Goal: Task Accomplishment & Management: Manage account settings

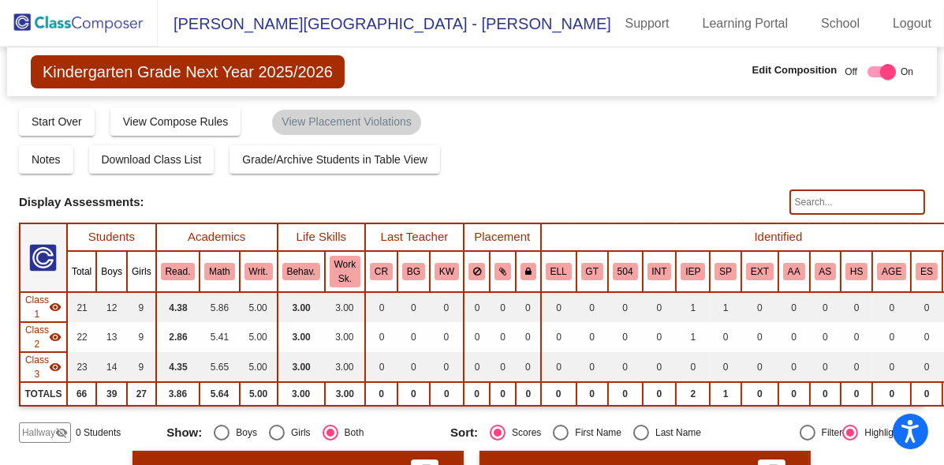
click at [84, 23] on img at bounding box center [79, 23] width 158 height 47
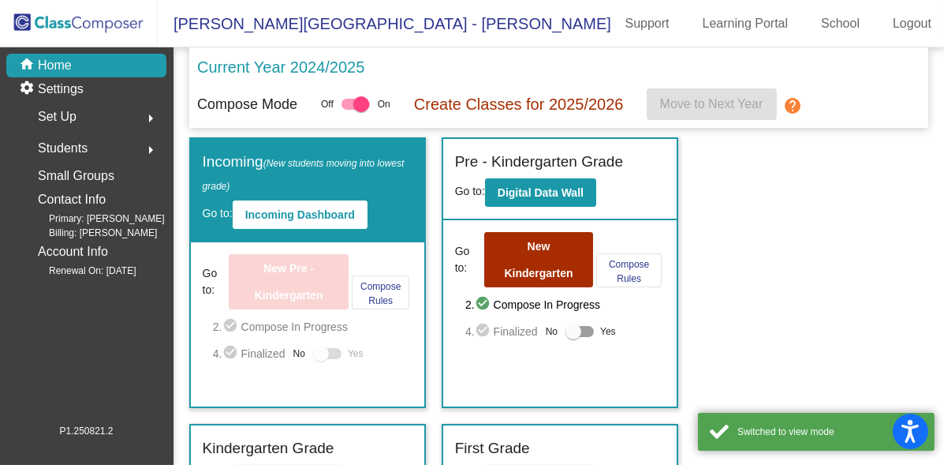
click at [84, 125] on div "Set Up arrow_right" at bounding box center [91, 117] width 151 height 32
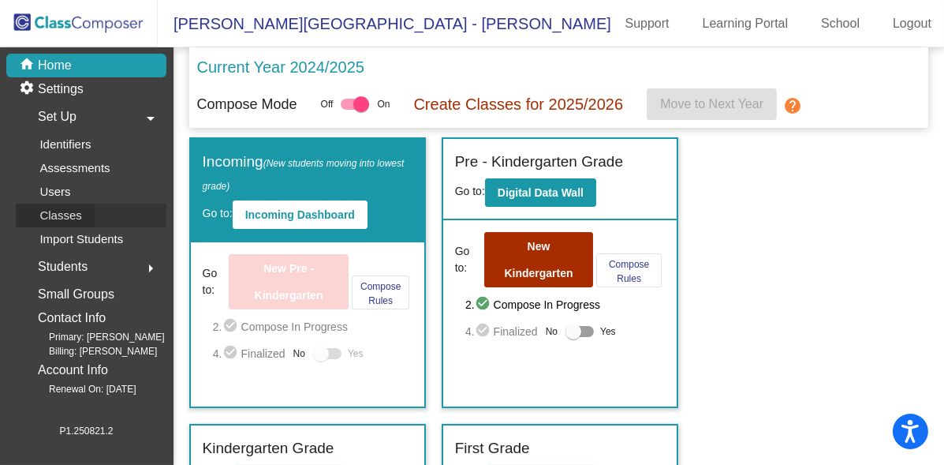
click at [89, 209] on div "Classes" at bounding box center [55, 216] width 79 height 24
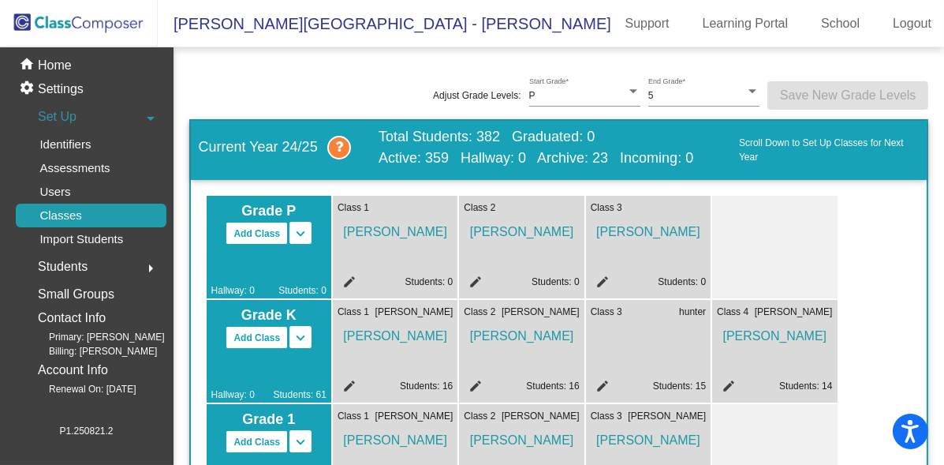
click at [352, 280] on mat-icon "edit" at bounding box center [347, 284] width 19 height 19
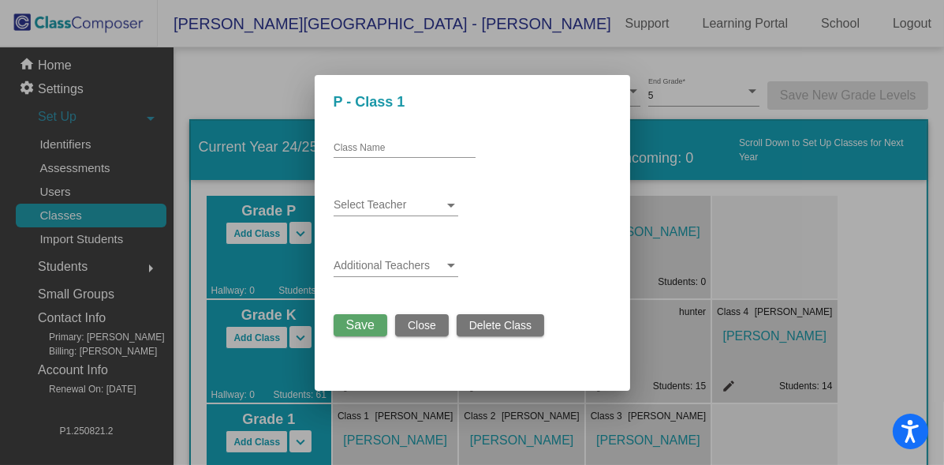
click at [717, 224] on div at bounding box center [472, 232] width 944 height 465
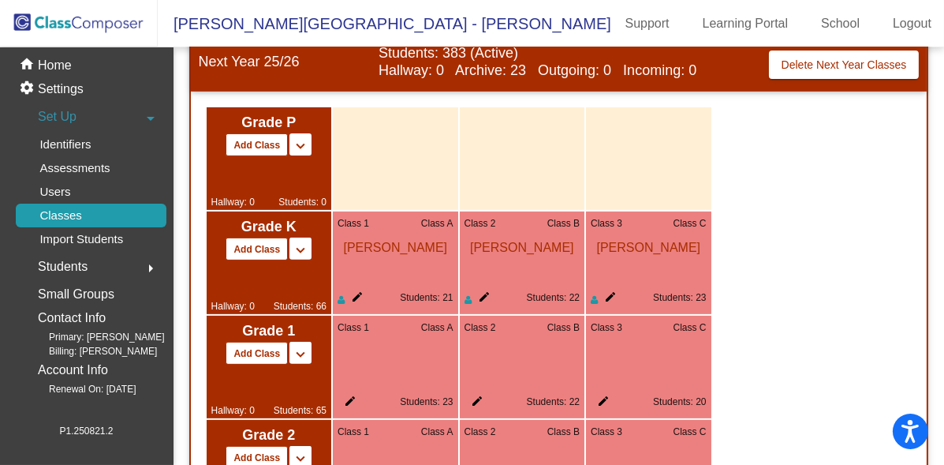
scroll to position [956, 0]
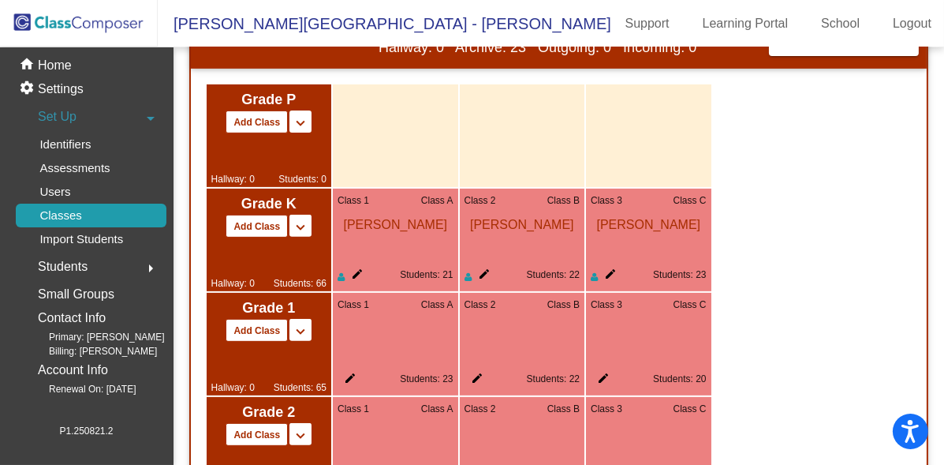
click at [353, 270] on mat-icon "edit" at bounding box center [354, 276] width 19 height 19
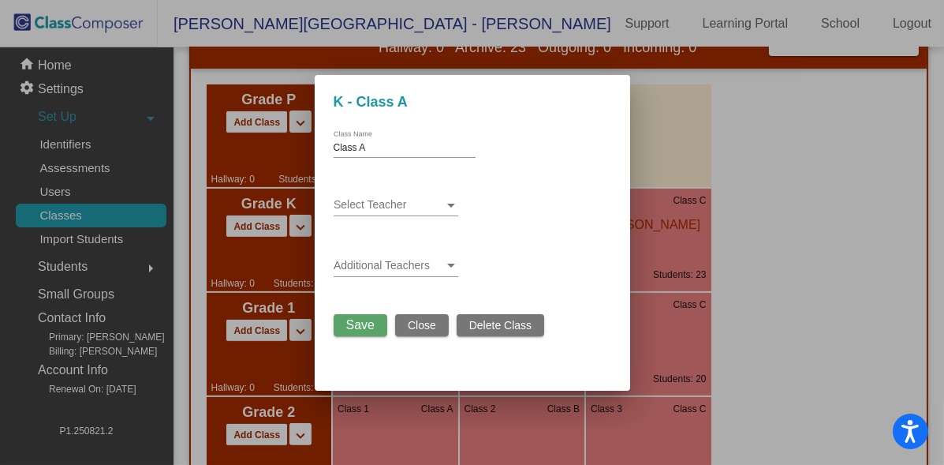
click at [357, 214] on div "Select Teacher" at bounding box center [396, 200] width 125 height 31
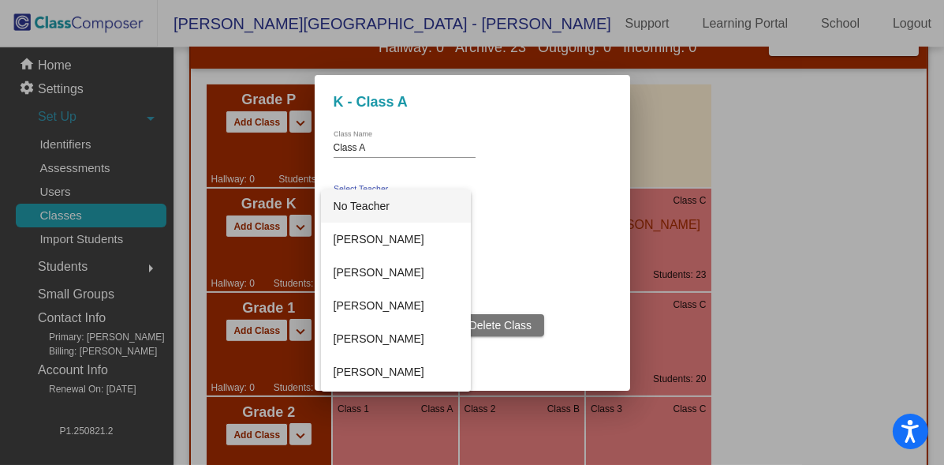
click at [565, 218] on div at bounding box center [472, 232] width 944 height 465
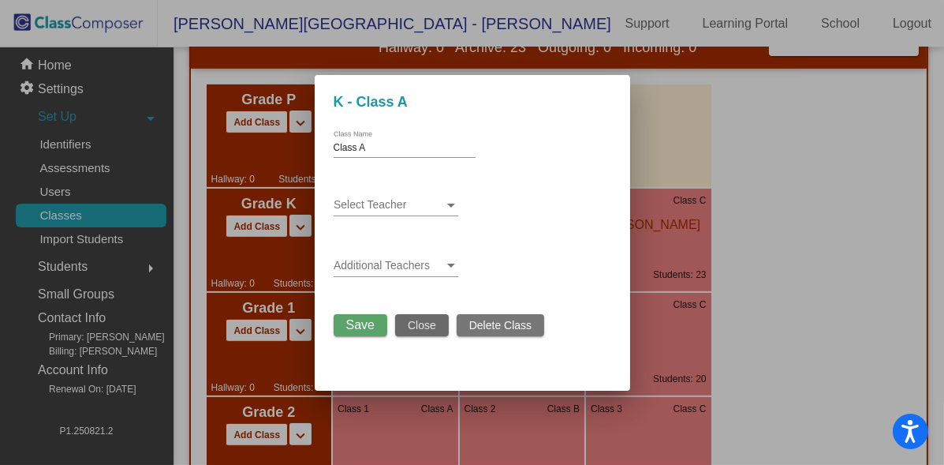
click at [424, 325] on span "Close" at bounding box center [422, 325] width 28 height 13
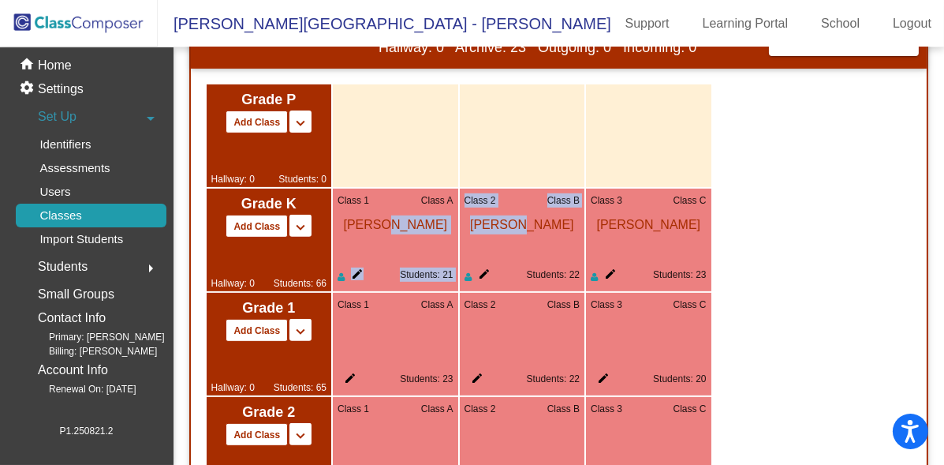
drag, startPoint x: 379, startPoint y: 224, endPoint x: 512, endPoint y: 252, distance: 135.6
click at [512, 84] on div "Grade P Add Class Split P/K Split P/K/1 keyboard_arrow_down keyboard_arrow_up H…" at bounding box center [459, 84] width 505 height 0
click at [512, 252] on div "Class 2 Class B Christina Reinhard edit Students: 22" at bounding box center [522, 240] width 125 height 103
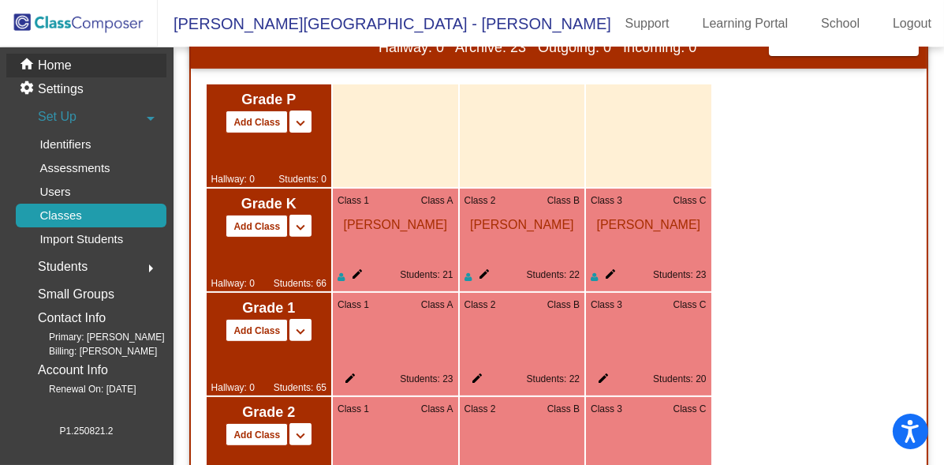
click at [74, 66] on div "home Home" at bounding box center [86, 66] width 160 height 24
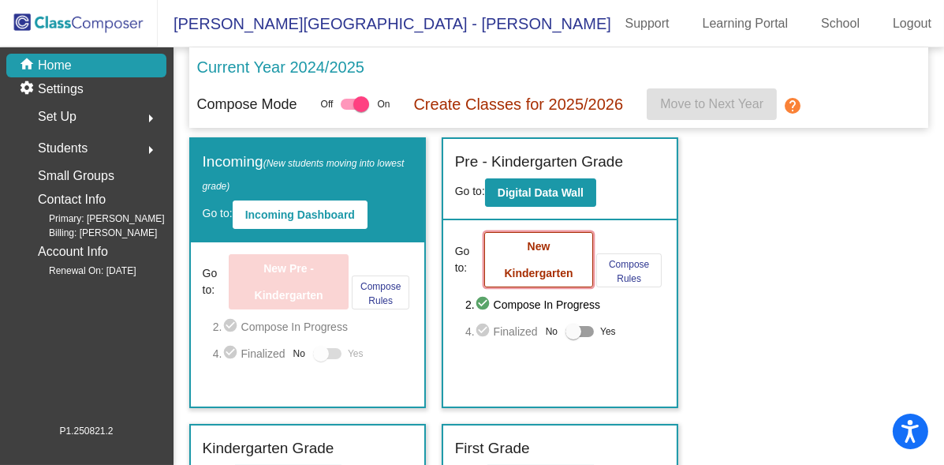
click at [520, 264] on b "New Kindergarten" at bounding box center [538, 259] width 69 height 39
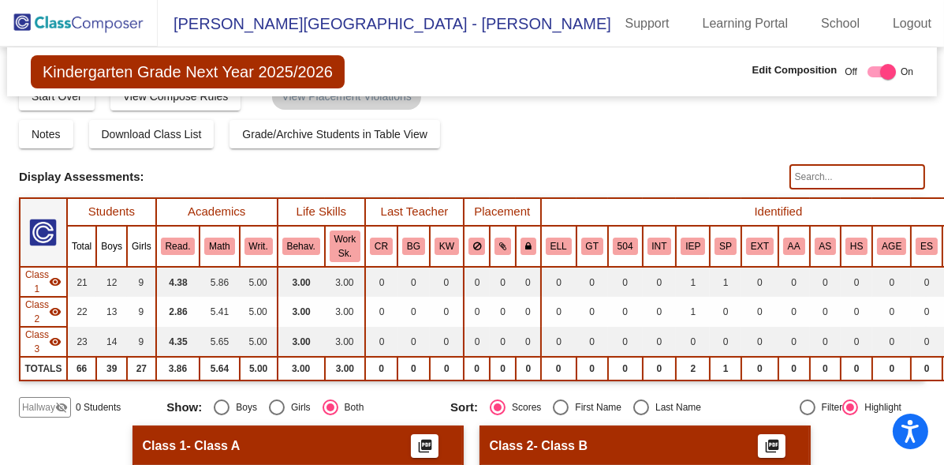
scroll to position [8, 0]
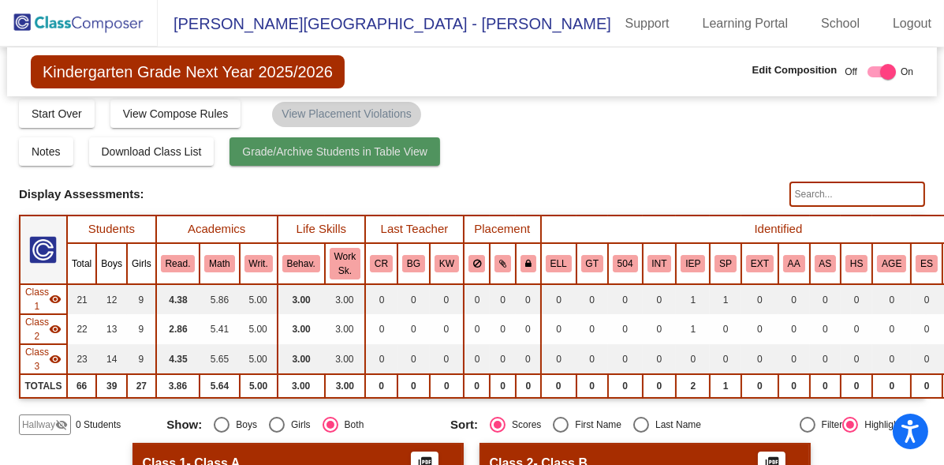
click at [305, 152] on span "Grade/Archive Students in Table View" at bounding box center [334, 151] width 185 height 13
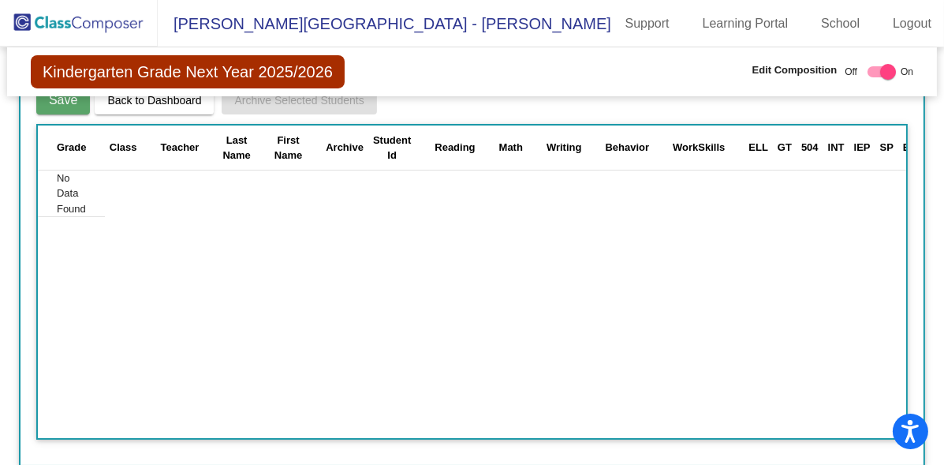
scroll to position [0, 0]
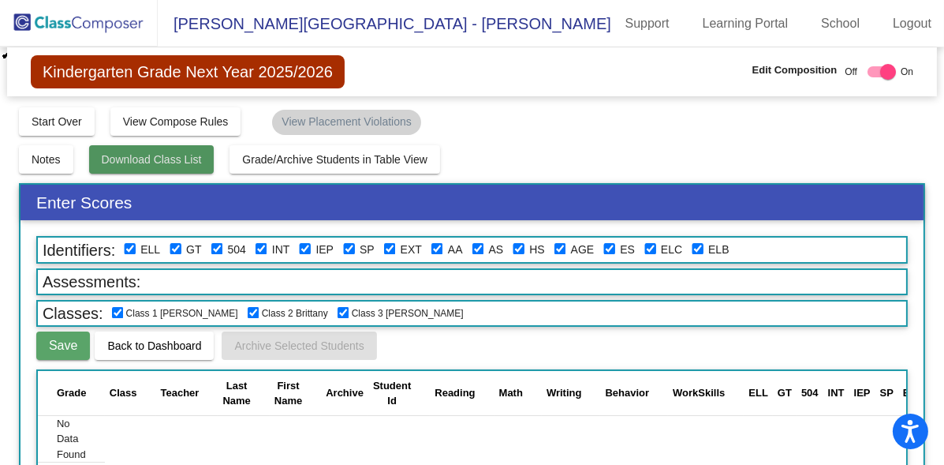
click at [166, 170] on button "Download Class List" at bounding box center [151, 159] width 125 height 28
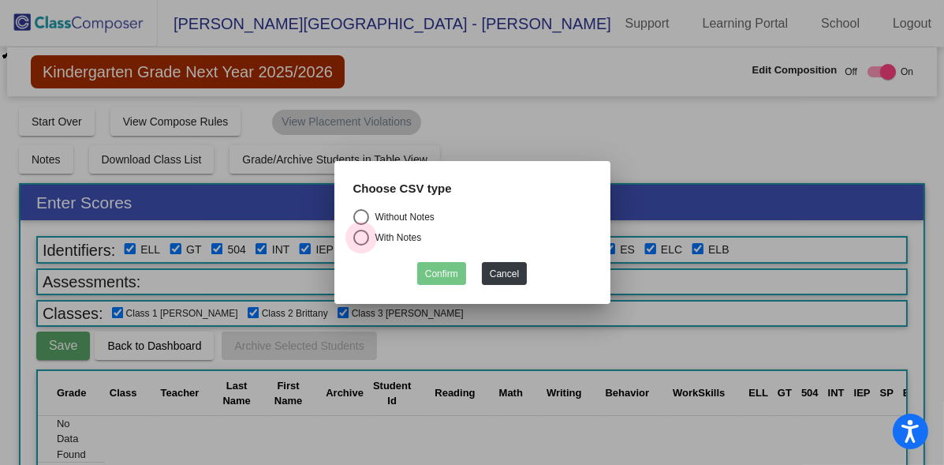
click at [361, 231] on div "Select an option" at bounding box center [361, 238] width 16 height 16
click at [361, 245] on input "With Notes" at bounding box center [361, 245] width 1 height 1
radio input "true"
click at [459, 275] on button "Confirm" at bounding box center [441, 273] width 49 height 23
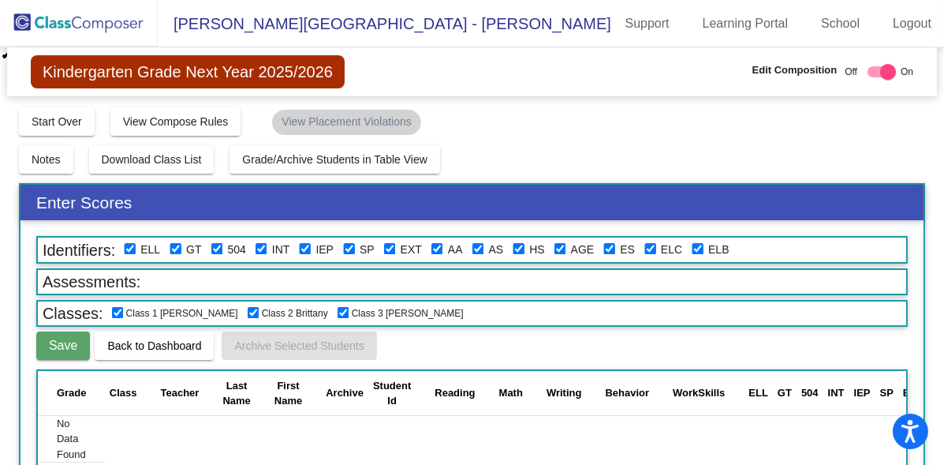
click at [581, 166] on div "Notes Download Class List Import Students Grade/Archive Students in Table View …" at bounding box center [472, 159] width 907 height 28
click at [876, 80] on label at bounding box center [879, 71] width 35 height 19
checkbox input "false"
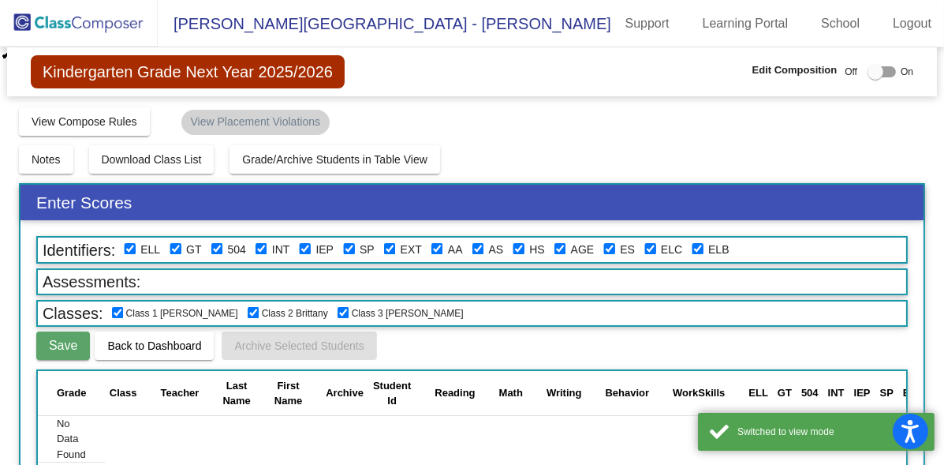
click at [297, 65] on span "Kindergarten Grade Next Year 2025/2026" at bounding box center [188, 71] width 314 height 33
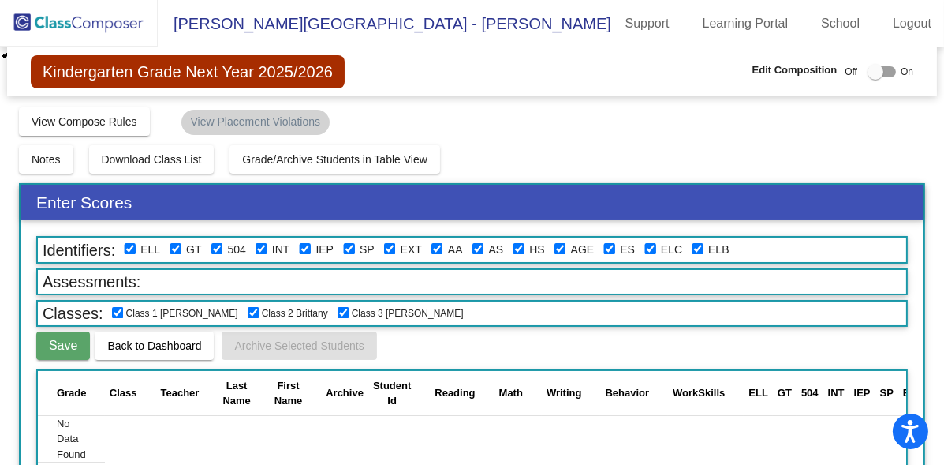
click at [108, 20] on img at bounding box center [79, 23] width 158 height 47
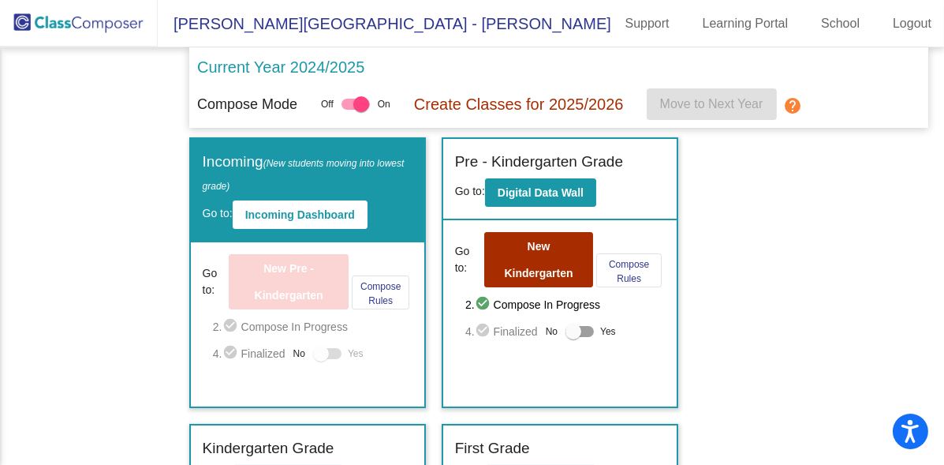
click at [108, 20] on img at bounding box center [79, 23] width 158 height 47
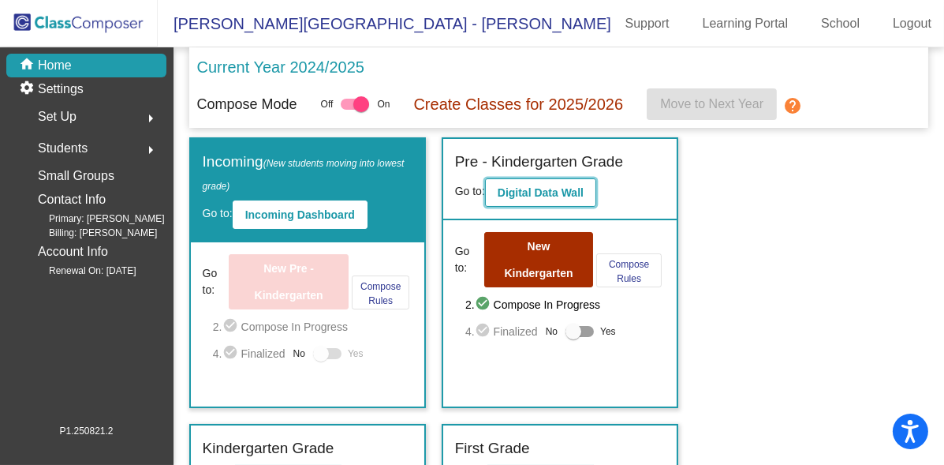
click at [530, 200] on button "Digital Data Wall" at bounding box center [540, 192] width 111 height 28
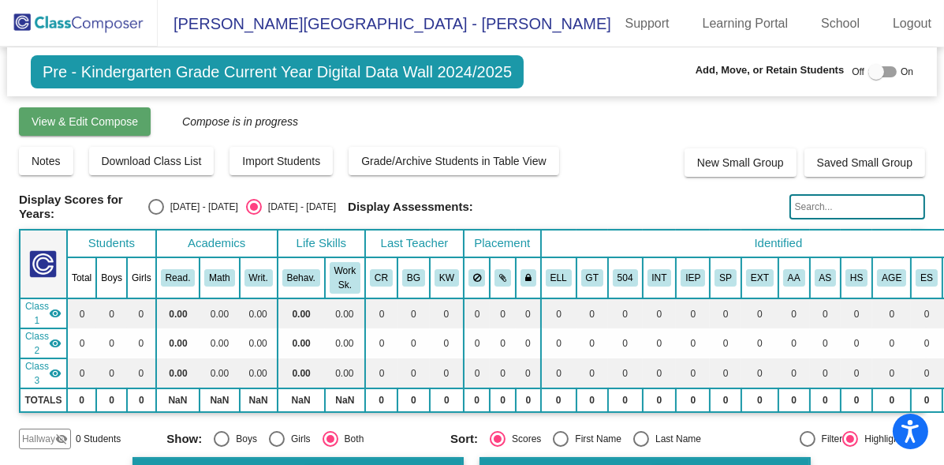
click at [136, 110] on button "View & Edit Compose" at bounding box center [85, 121] width 132 height 28
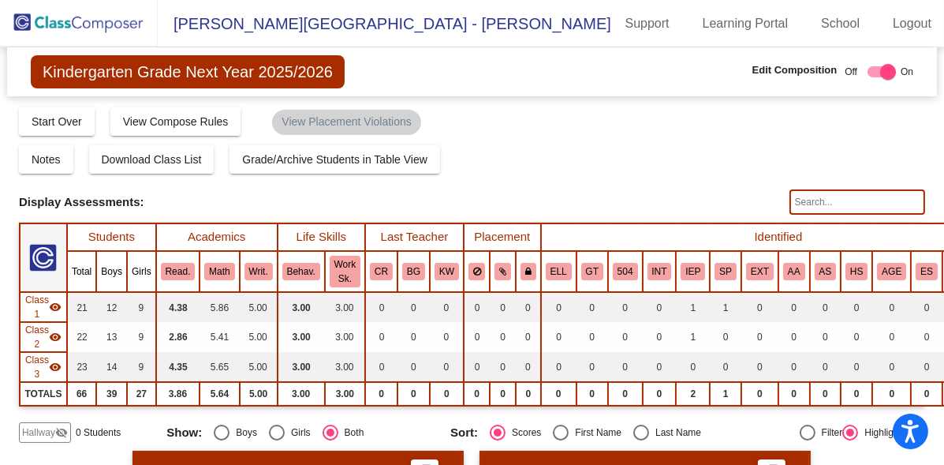
click at [114, 18] on img at bounding box center [79, 23] width 158 height 47
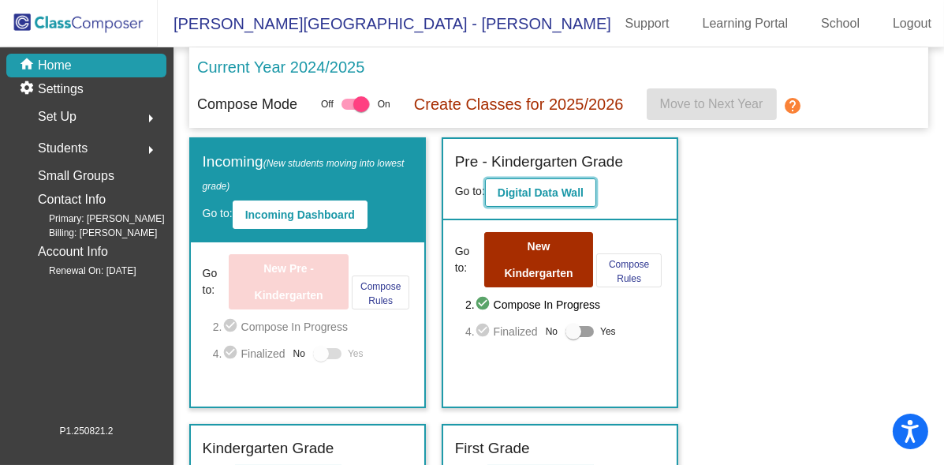
click at [547, 193] on b "Digital Data Wall" at bounding box center [541, 192] width 86 height 13
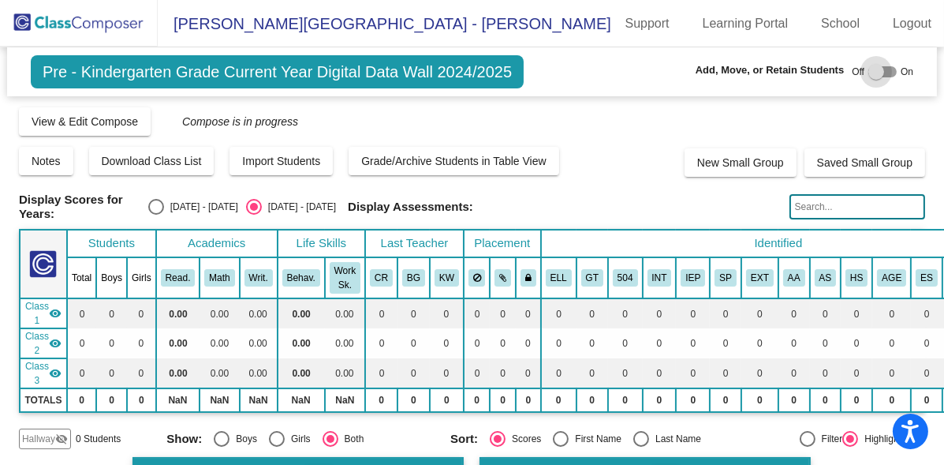
click at [871, 69] on div at bounding box center [877, 72] width 16 height 16
checkbox input "true"
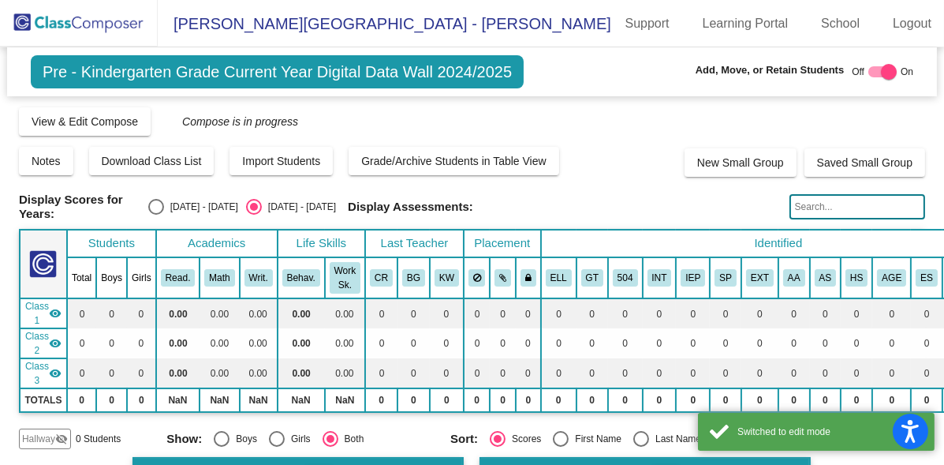
drag, startPoint x: 871, startPoint y: 69, endPoint x: 943, endPoint y: 69, distance: 71.8
click at [944, 69] on html "Accessibility Screen-Reader Guide, Feedback, and Issue Reporting | New window B…" at bounding box center [472, 232] width 944 height 465
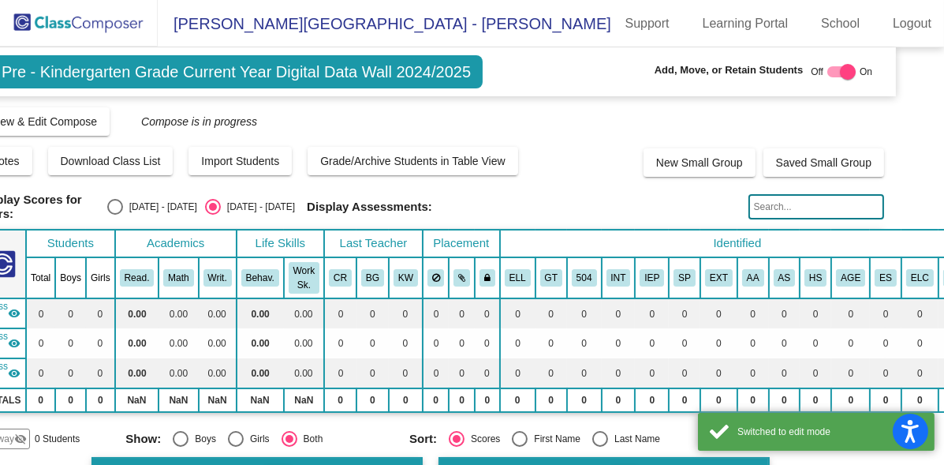
click at [635, 122] on div "Compose View Compose View & Edit Compose Submit Classes Compose is in progress …" at bounding box center [431, 121] width 907 height 30
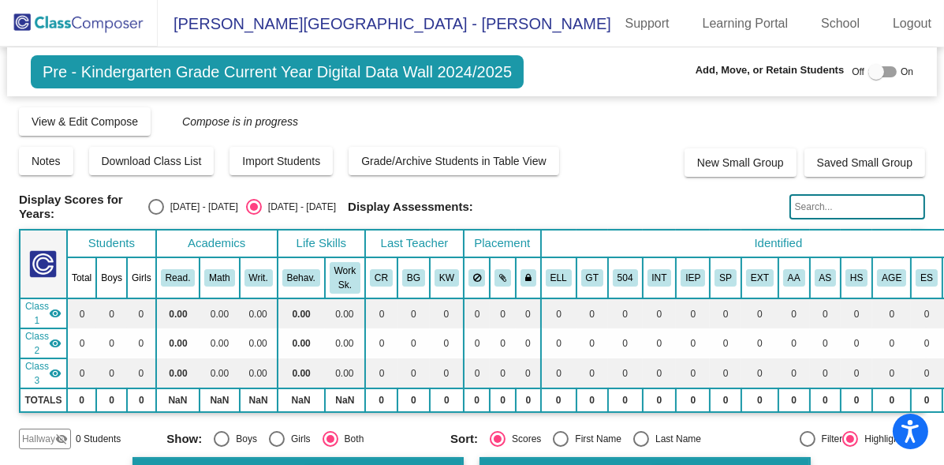
click at [205, 92] on div "Pre - Kindergarten Grade Current Year Digital Data Wall 2024/2025 Add, Move, or…" at bounding box center [472, 71] width 930 height 49
drag, startPoint x: 205, startPoint y: 92, endPoint x: 63, endPoint y: 16, distance: 161.3
click at [63, 16] on img at bounding box center [79, 23] width 158 height 47
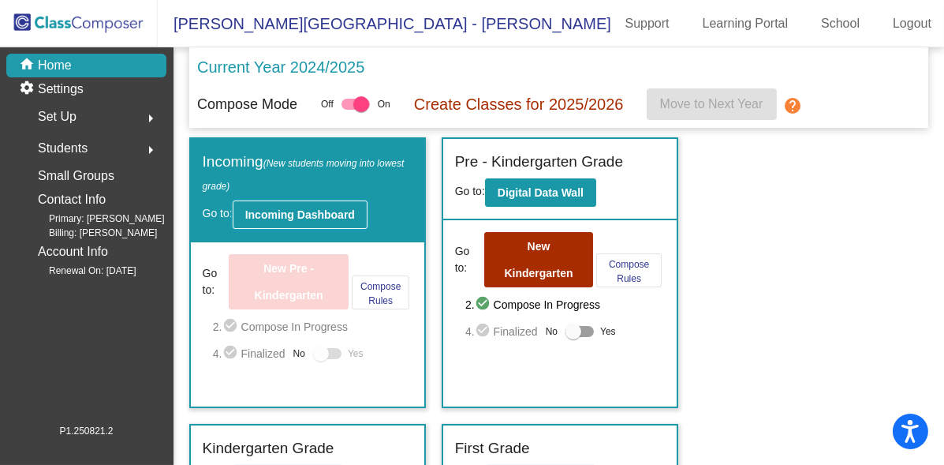
click at [349, 203] on button "Incoming Dashboard" at bounding box center [300, 214] width 135 height 28
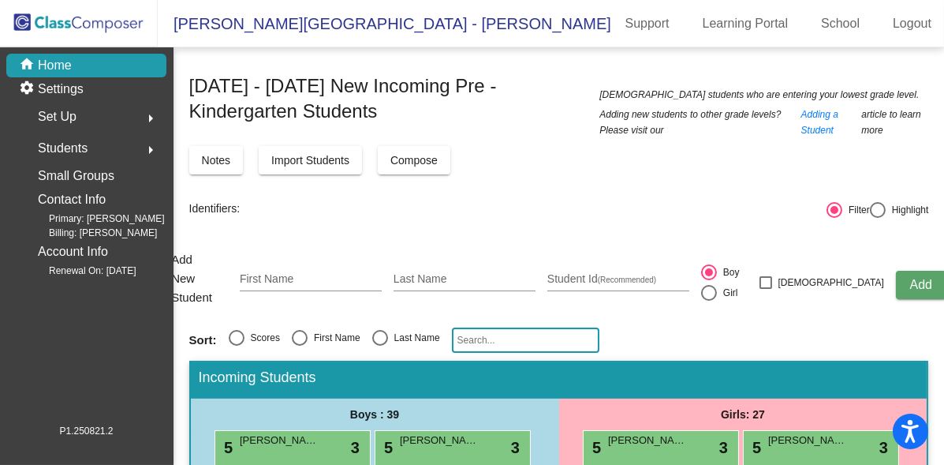
click at [49, 24] on img at bounding box center [79, 23] width 158 height 47
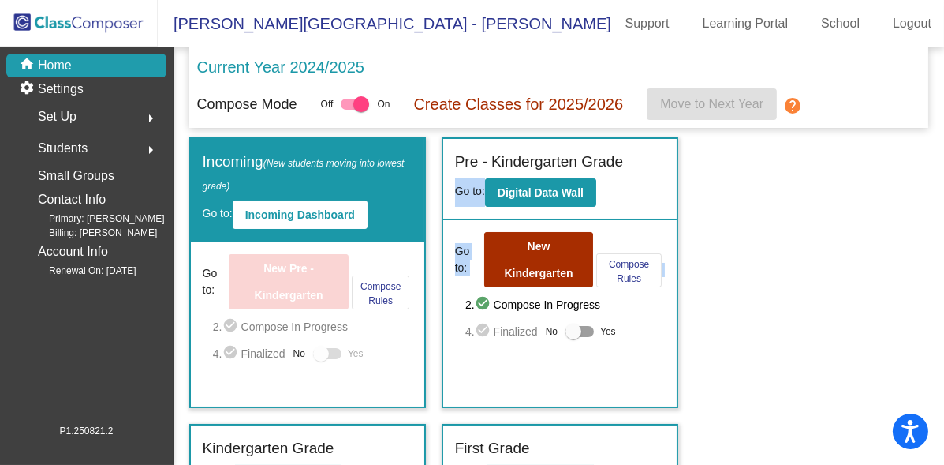
drag, startPoint x: 936, startPoint y: 164, endPoint x: 947, endPoint y: 263, distance: 99.2
click at [944, 263] on html "Accessibility Screen-Reader Guide, Feedback, and Issue Reporting | New window […" at bounding box center [472, 232] width 944 height 465
drag, startPoint x: 943, startPoint y: 263, endPoint x: 831, endPoint y: 245, distance: 113.5
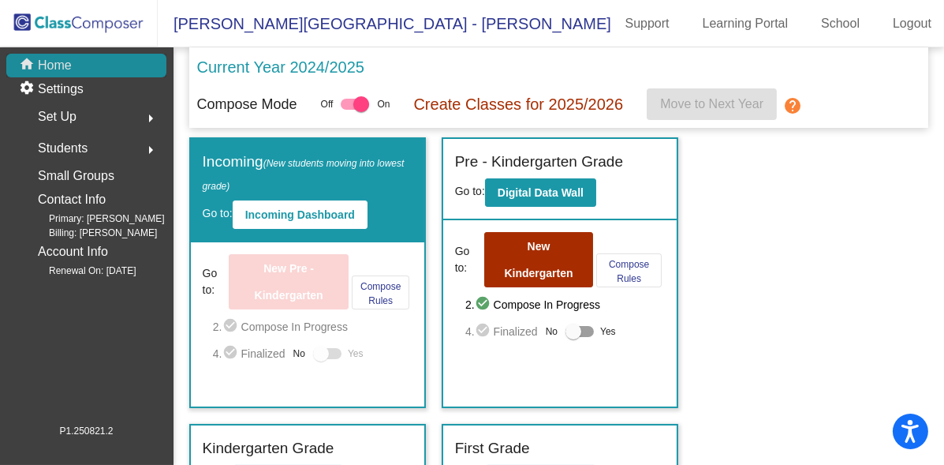
click at [54, 65] on p "Home" at bounding box center [55, 65] width 34 height 19
click at [368, 102] on div at bounding box center [361, 104] width 16 height 16
click at [349, 110] on input "checkbox" at bounding box center [348, 110] width 1 height 1
checkbox input "false"
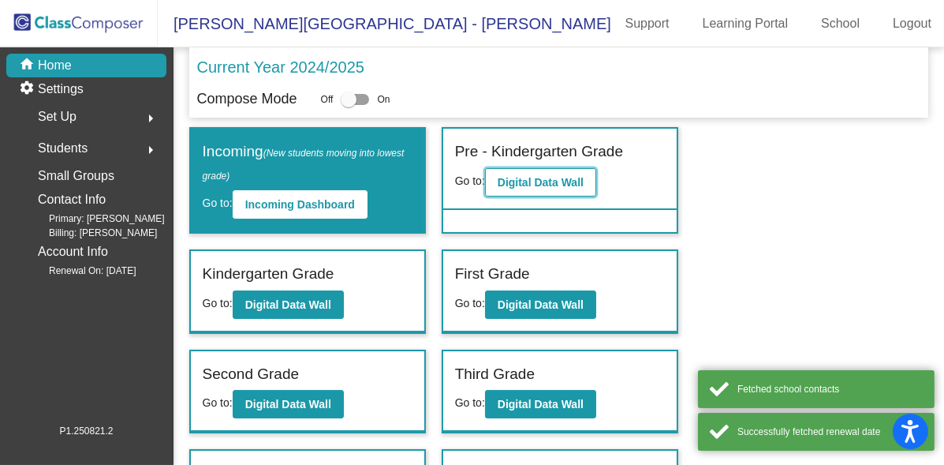
click at [556, 181] on b "Digital Data Wall" at bounding box center [541, 182] width 86 height 13
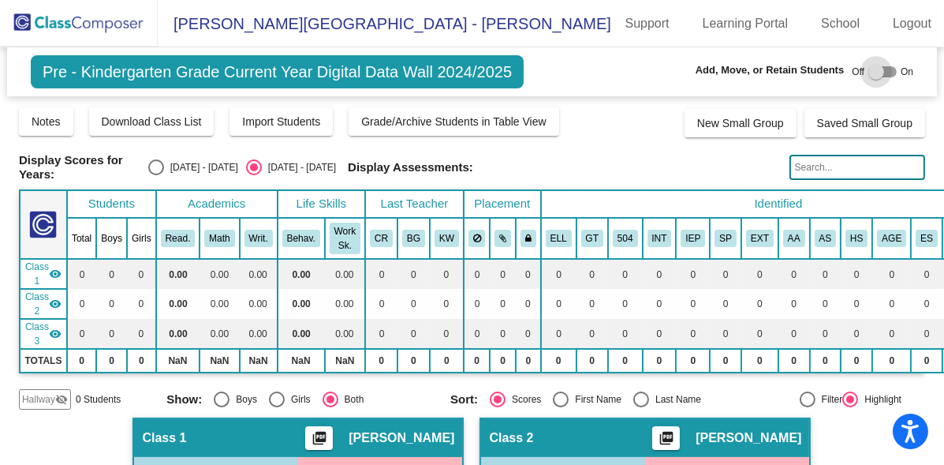
click at [876, 77] on div at bounding box center [877, 72] width 16 height 16
checkbox input "true"
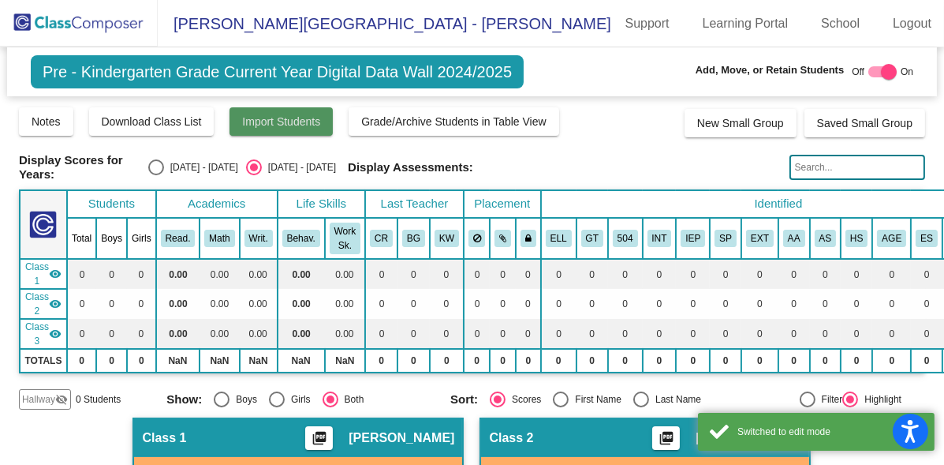
click at [291, 118] on span "Import Students" at bounding box center [281, 121] width 78 height 13
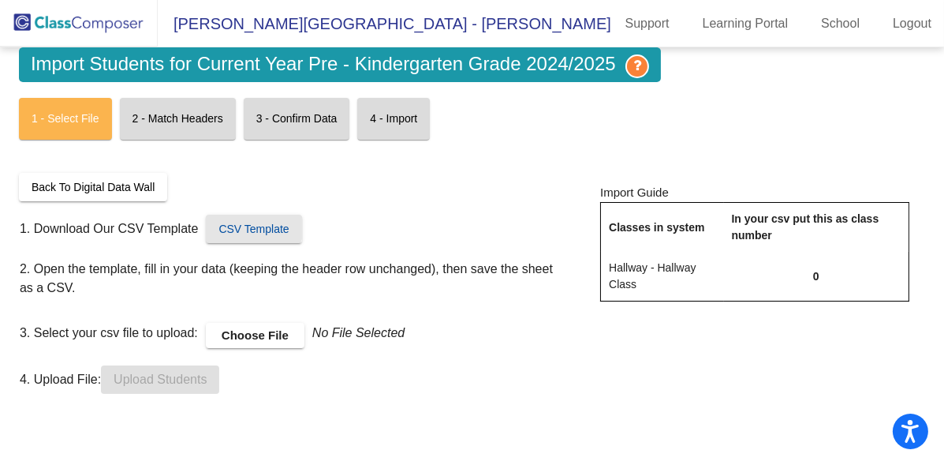
click at [241, 222] on span "CSV Template" at bounding box center [254, 228] width 70 height 13
click at [283, 323] on label "Choose File" at bounding box center [255, 335] width 99 height 25
click at [0, 0] on input "Choose File" at bounding box center [0, 0] width 0 height 0
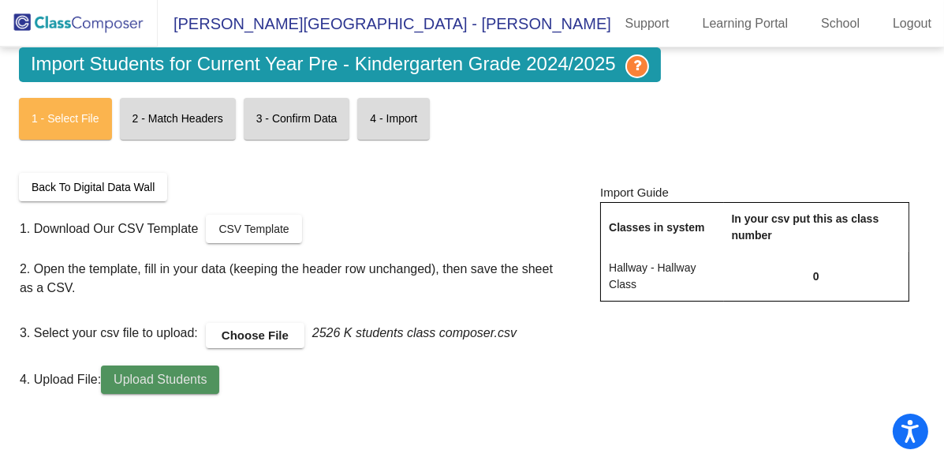
click at [212, 369] on button "Upload Students" at bounding box center [160, 379] width 118 height 28
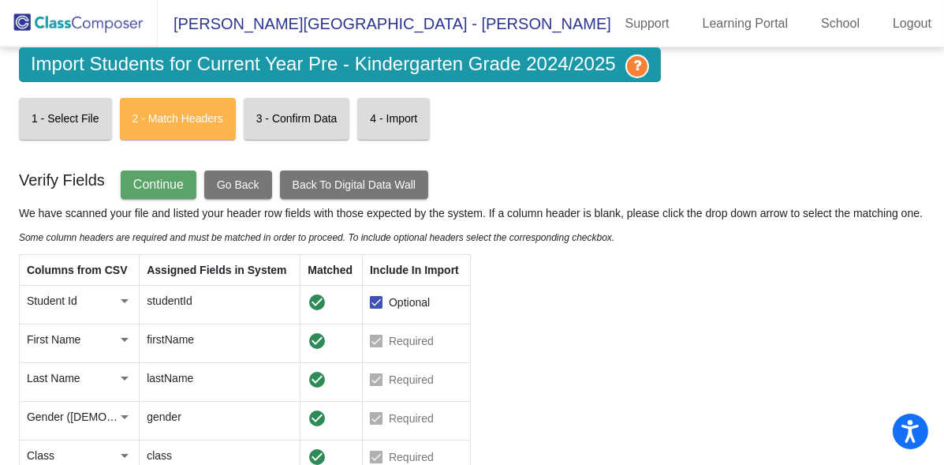
click at [181, 193] on button "Continue" at bounding box center [159, 184] width 76 height 28
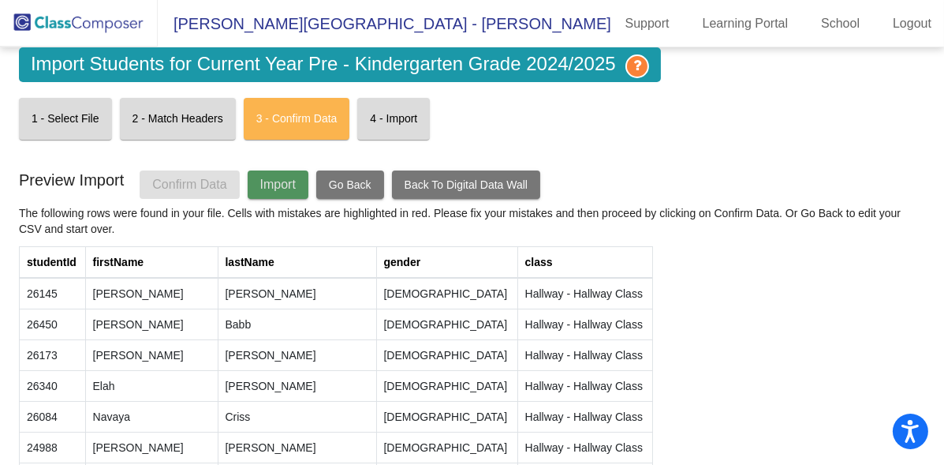
click at [267, 187] on span "Import" at bounding box center [278, 184] width 36 height 13
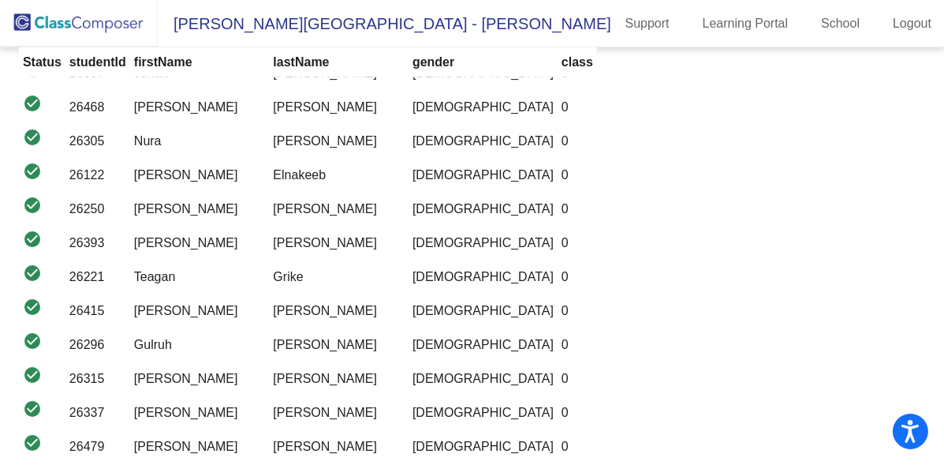
scroll to position [2156, 0]
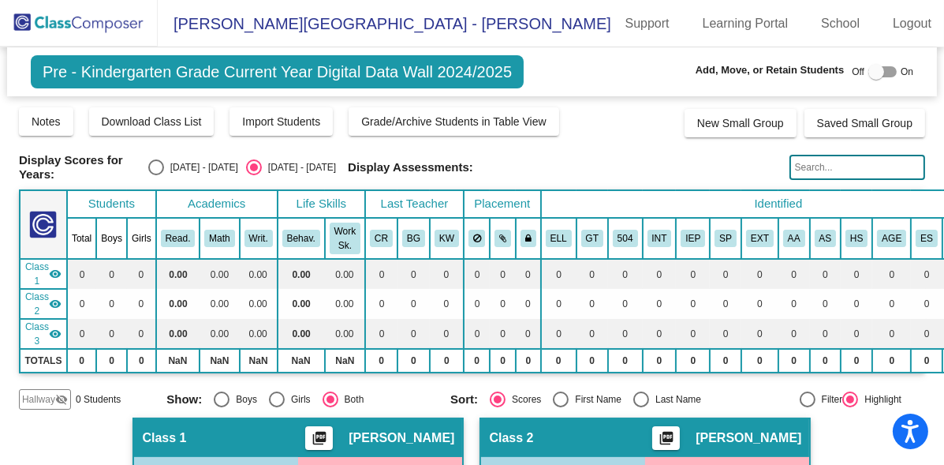
click at [62, 393] on mat-icon "visibility_off" at bounding box center [61, 399] width 13 height 13
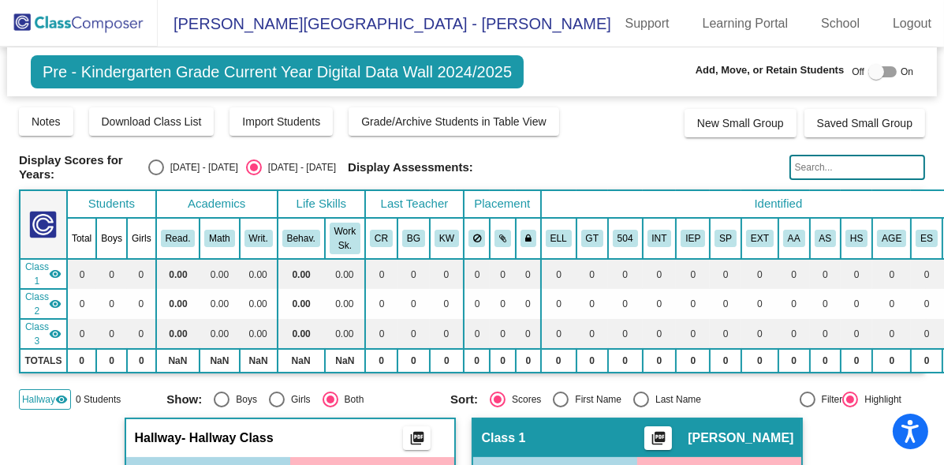
click at [546, 394] on mat-radio-group "Sort: Scores First Name Last Name" at bounding box center [586, 399] width 272 height 16
click at [869, 69] on div at bounding box center [877, 72] width 16 height 16
checkbox input "true"
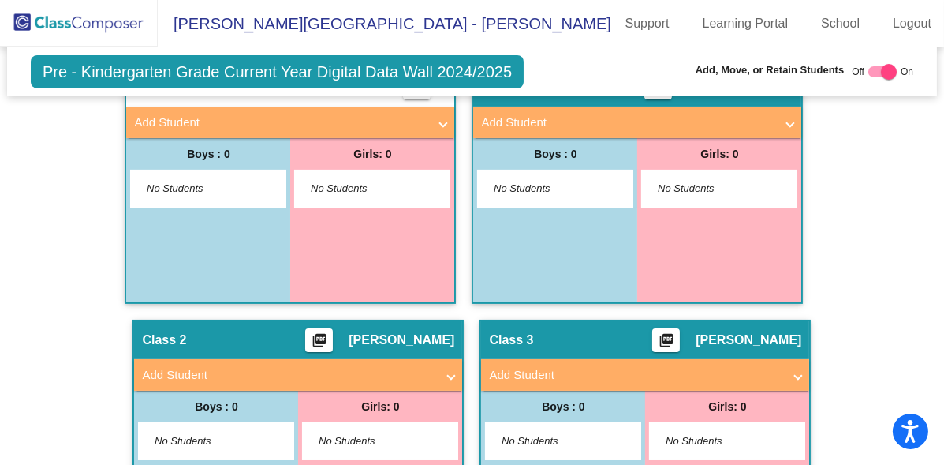
scroll to position [175, 0]
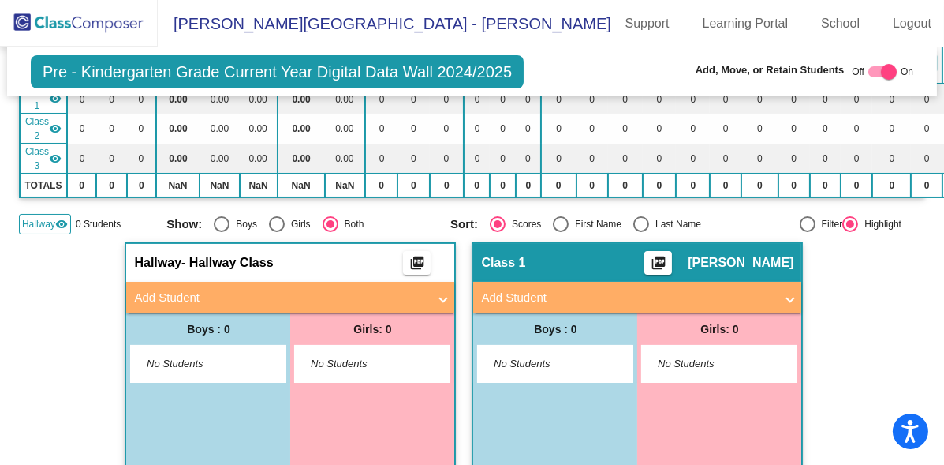
drag, startPoint x: 159, startPoint y: 183, endPoint x: 41, endPoint y: 226, distance: 125.0
click at [41, 226] on div "Hallway visibility" at bounding box center [45, 224] width 52 height 21
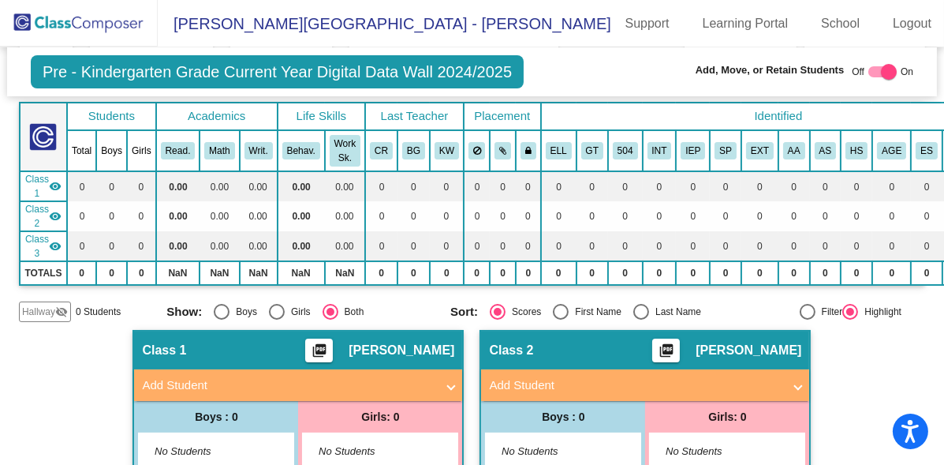
scroll to position [0, 0]
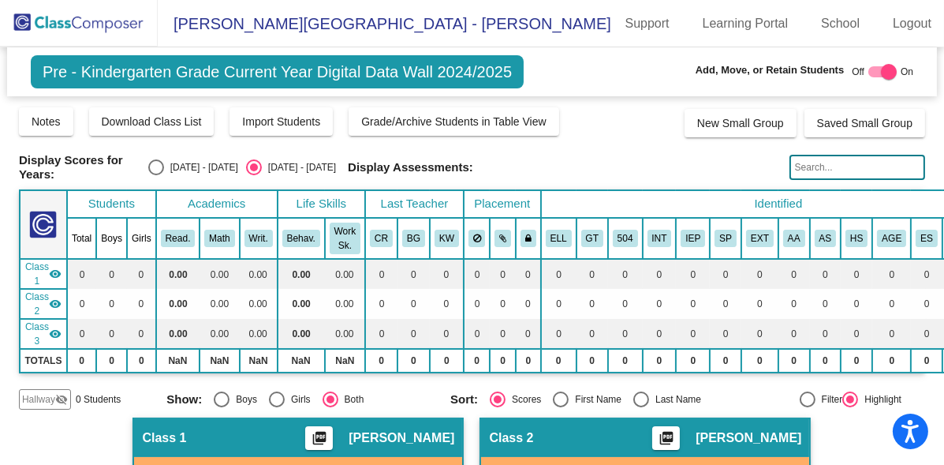
click at [118, 17] on img at bounding box center [79, 23] width 158 height 47
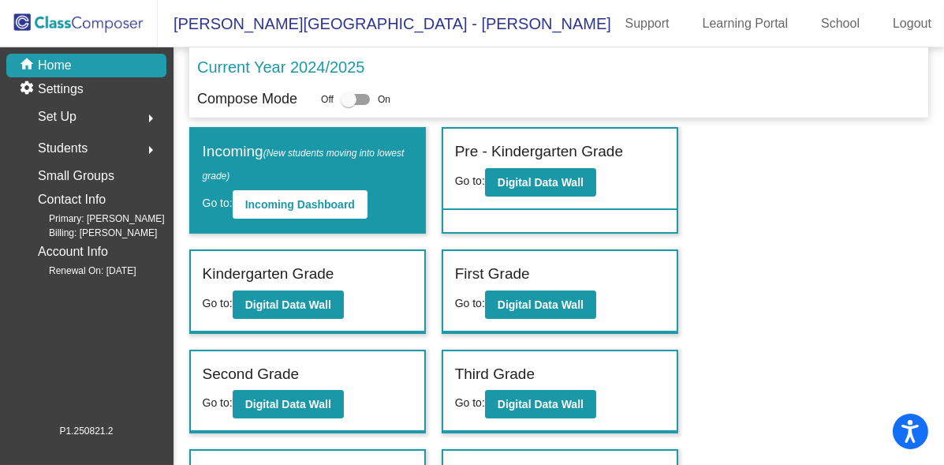
click at [364, 105] on label at bounding box center [355, 99] width 28 height 19
click at [349, 105] on input "checkbox" at bounding box center [348, 105] width 1 height 1
checkbox input "true"
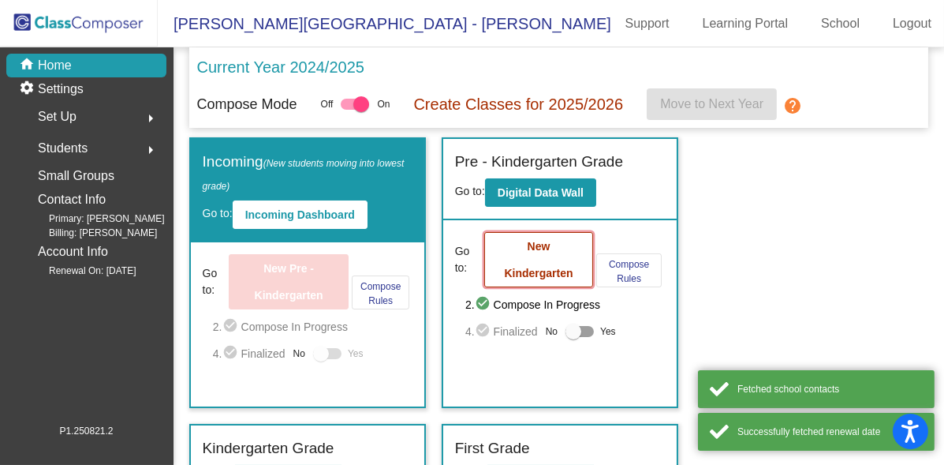
click at [541, 260] on button "New Kindergarten" at bounding box center [538, 259] width 109 height 55
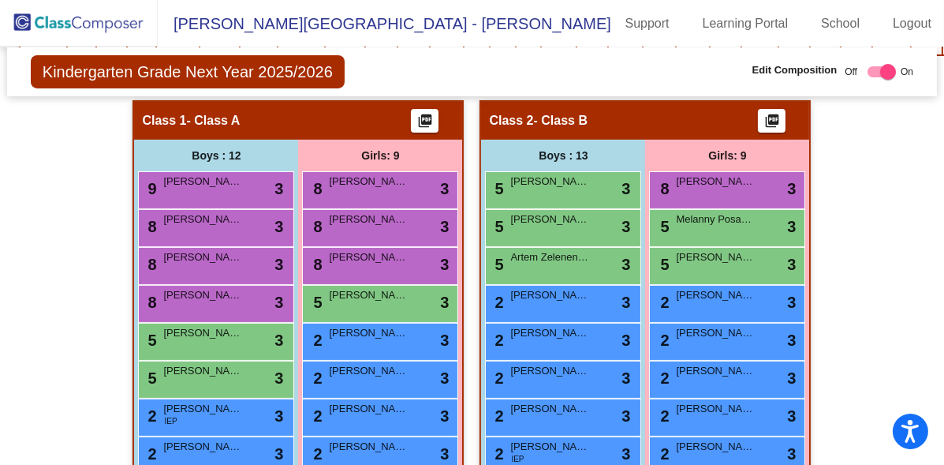
scroll to position [175, 0]
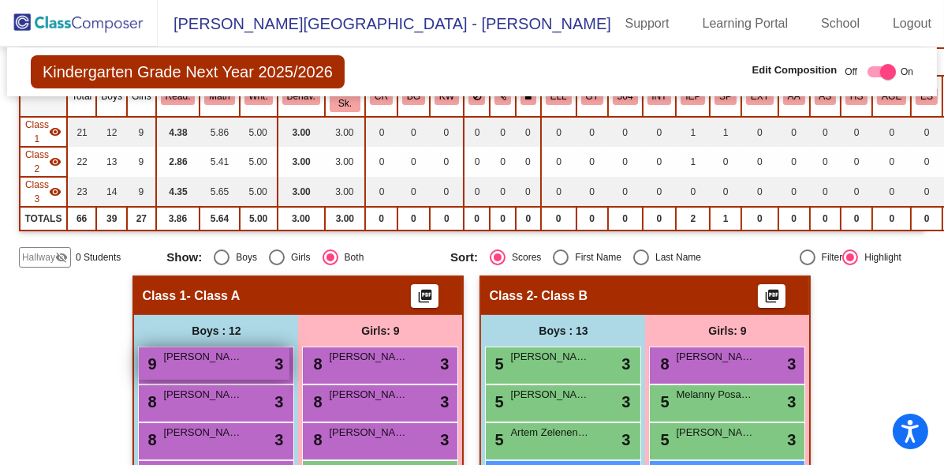
click at [203, 366] on div "9 Justin Lauture lock do_not_disturb_alt 3" at bounding box center [214, 363] width 151 height 32
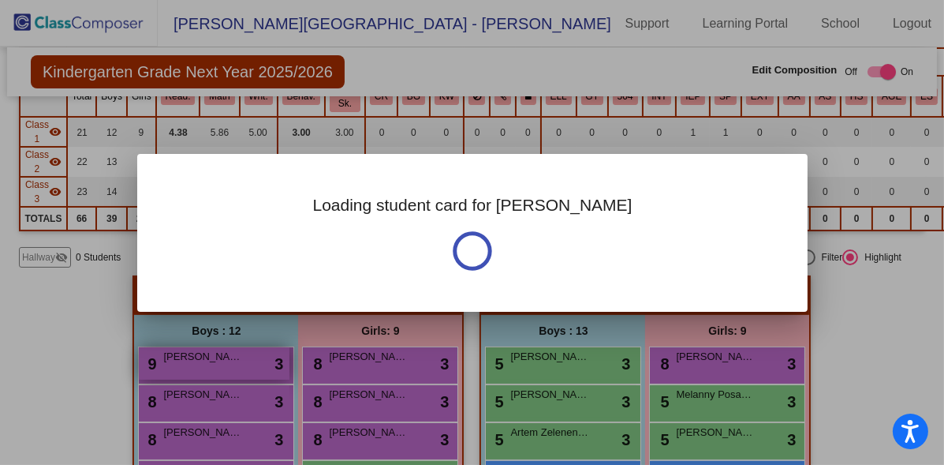
click at [203, 366] on div at bounding box center [472, 232] width 944 height 465
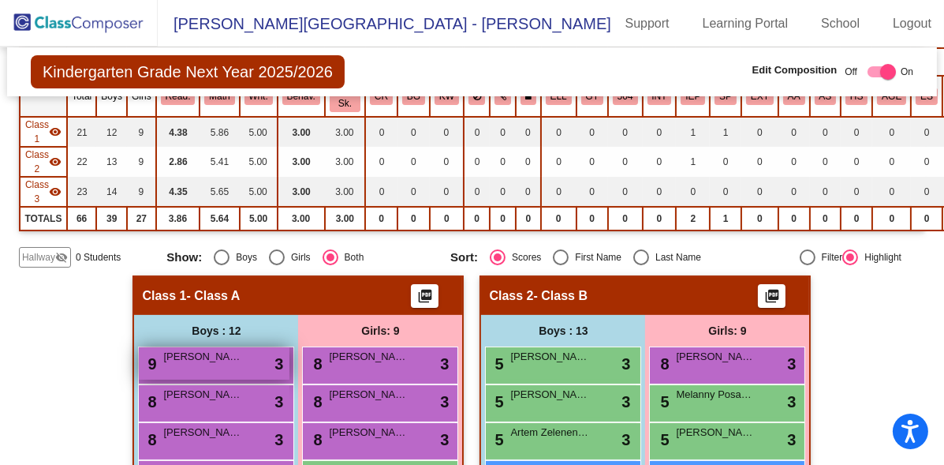
click at [200, 365] on div "9 Justin Lauture lock do_not_disturb_alt 3" at bounding box center [214, 363] width 151 height 32
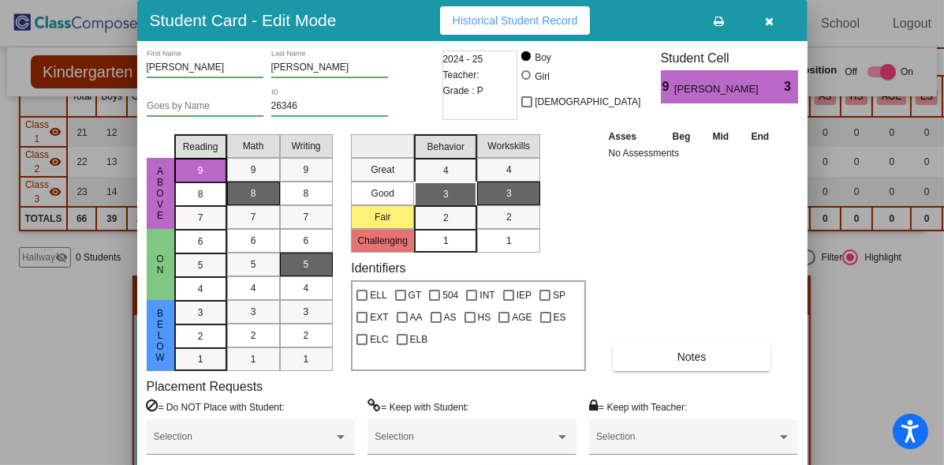
click at [779, 0] on html "Accessibility Screen-Reader Guide, Feedback, and Issue Reporting | New window B…" at bounding box center [472, 232] width 944 height 465
drag, startPoint x: 791, startPoint y: 1, endPoint x: 771, endPoint y: -17, distance: 26.3
click at [771, 0] on html "Accessibility Screen-Reader Guide, Feedback, and Issue Reporting | New window B…" at bounding box center [472, 232] width 944 height 465
click at [851, 309] on div at bounding box center [472, 232] width 944 height 465
